Goal: Book appointment/travel/reservation

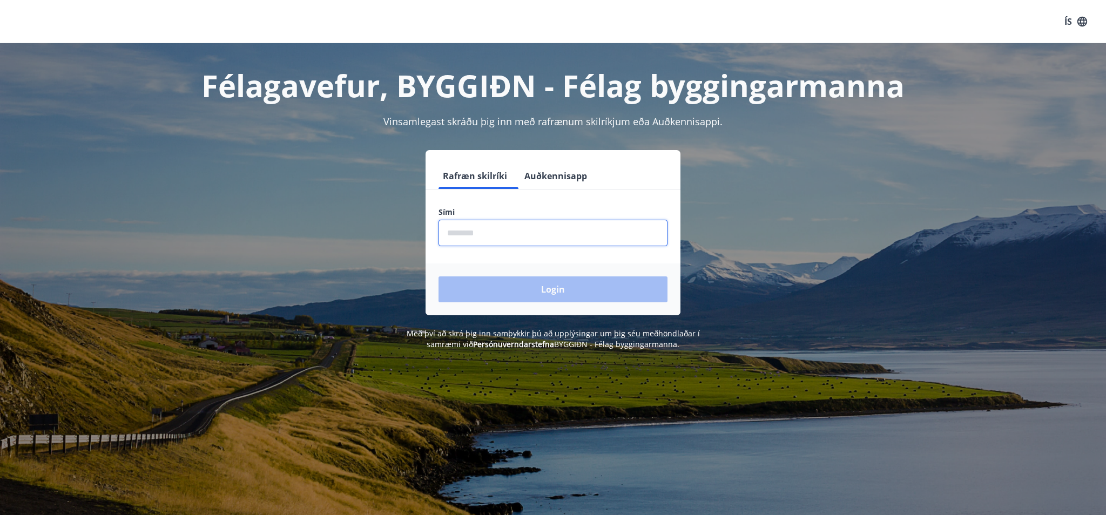
click at [471, 233] on input "phone" at bounding box center [553, 233] width 229 height 26
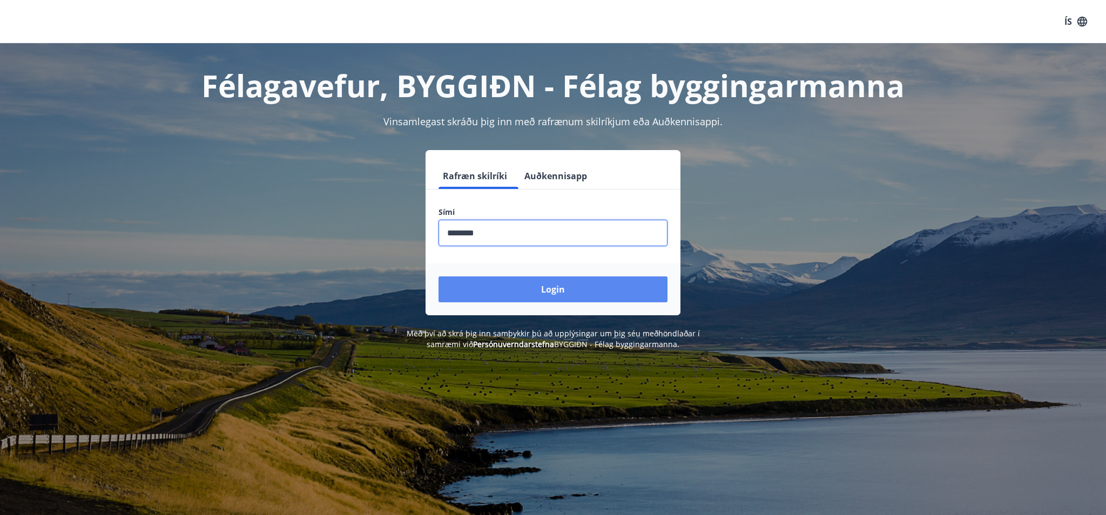
type input "********"
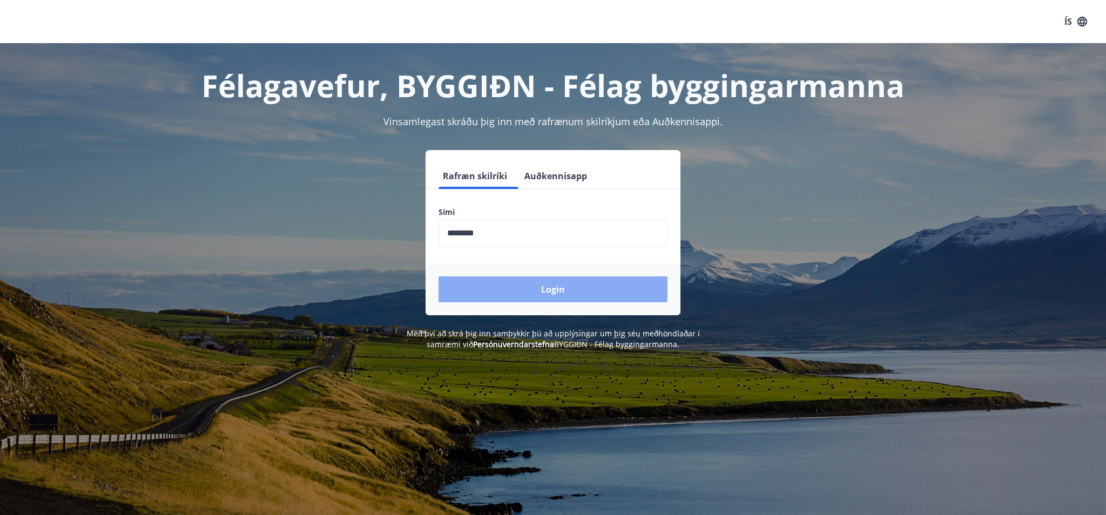
click at [546, 293] on button "Login" at bounding box center [553, 290] width 229 height 26
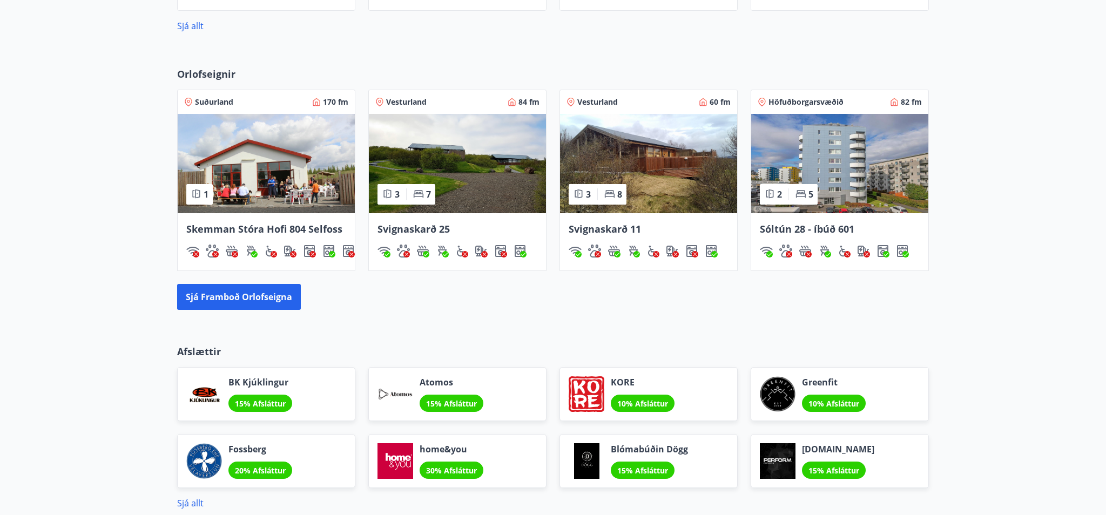
scroll to position [666, 0]
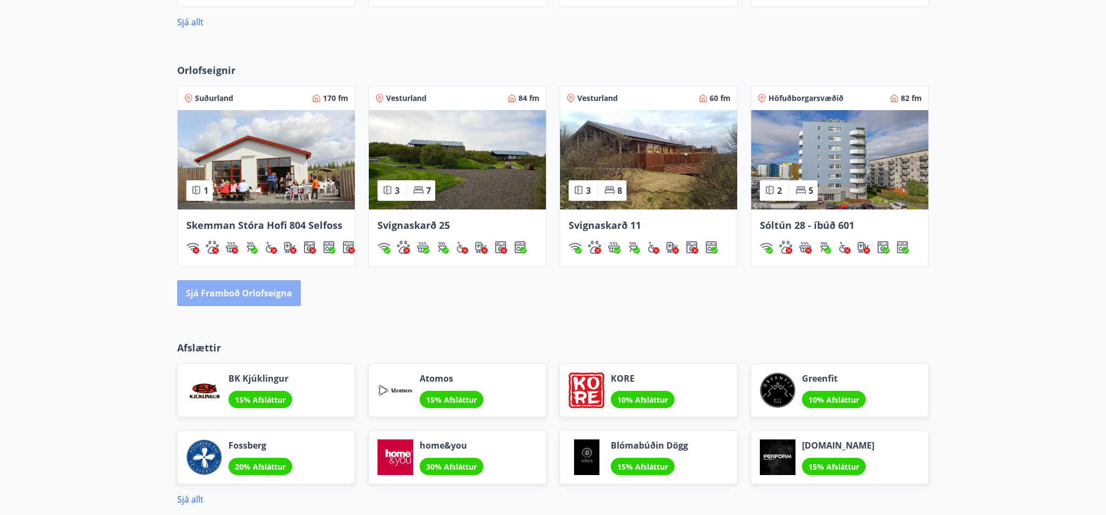
click at [230, 301] on button "Sjá framboð orlofseigna" at bounding box center [239, 293] width 124 height 26
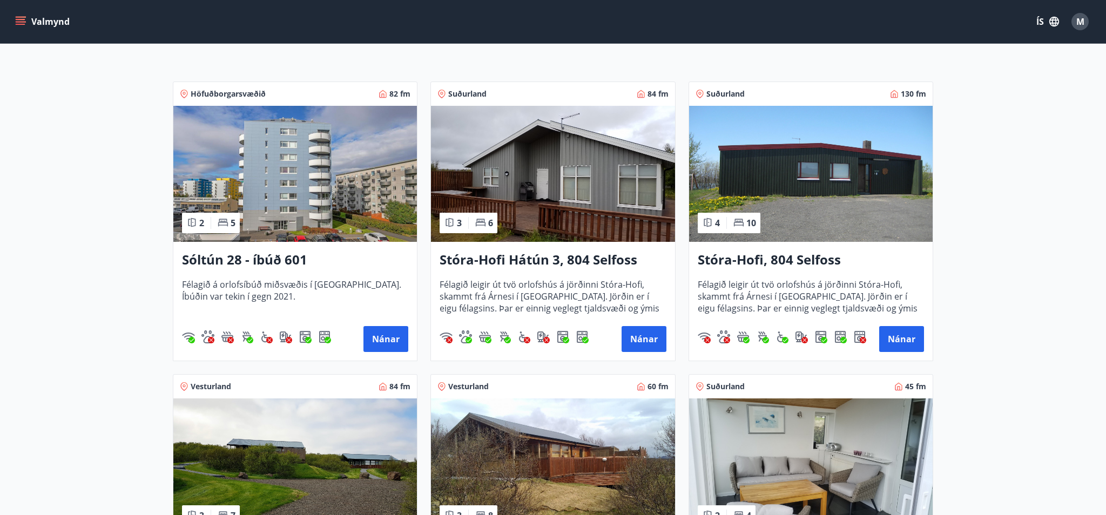
scroll to position [167, 0]
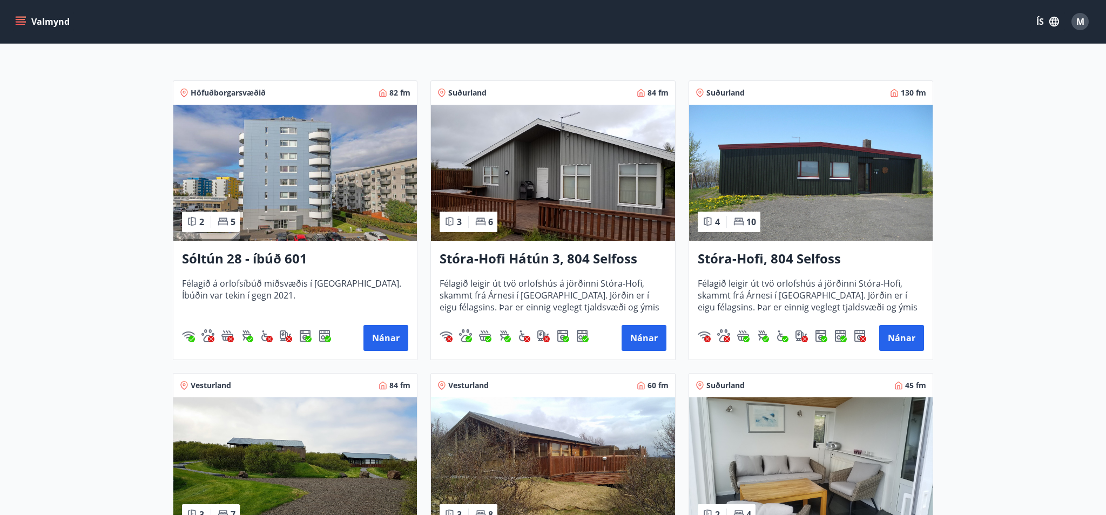
click at [759, 266] on h3 "Stóra-Hofi, 804 Selfoss" at bounding box center [811, 259] width 226 height 19
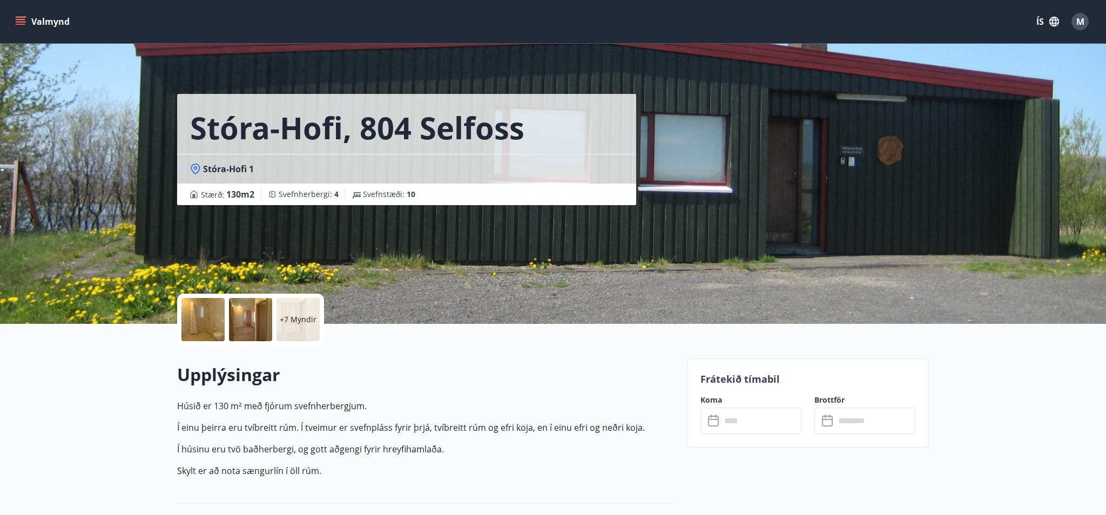
click at [740, 426] on input "text" at bounding box center [761, 421] width 80 height 26
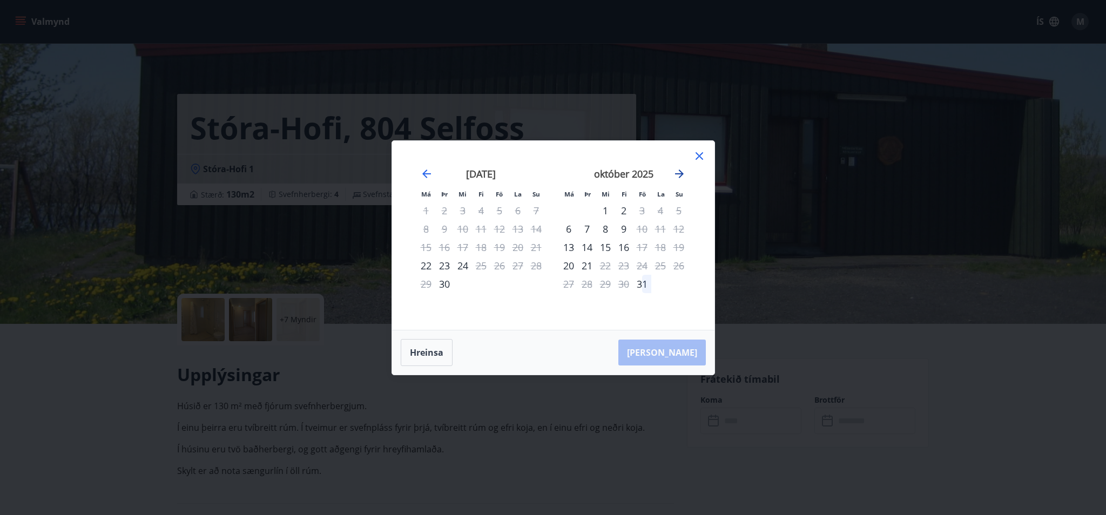
click at [678, 173] on icon "Move forward to switch to the next month." at bounding box center [679, 174] width 9 height 9
click at [661, 244] on div "15" at bounding box center [660, 247] width 18 height 18
click at [568, 261] on div "17" at bounding box center [569, 266] width 18 height 18
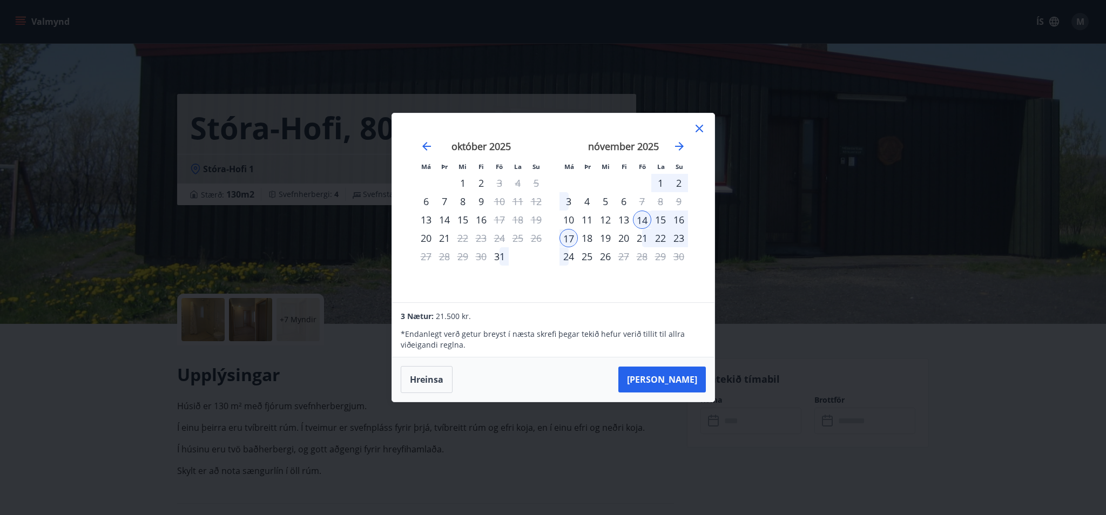
click at [699, 122] on icon at bounding box center [699, 128] width 13 height 13
